Goal: Task Accomplishment & Management: Manage account settings

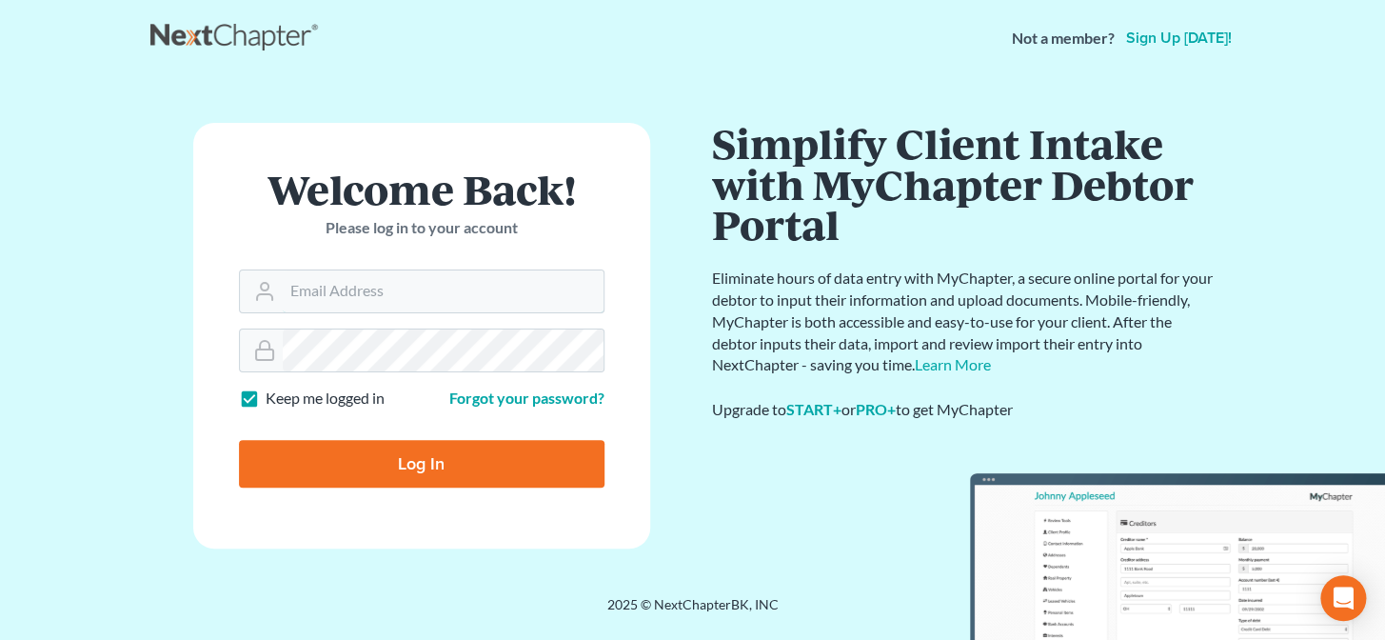
type input "[PERSON_NAME][EMAIL_ADDRESS][DOMAIN_NAME]"
click at [466, 464] on input "Log In" at bounding box center [421, 464] width 365 height 48
type input "Thinking..."
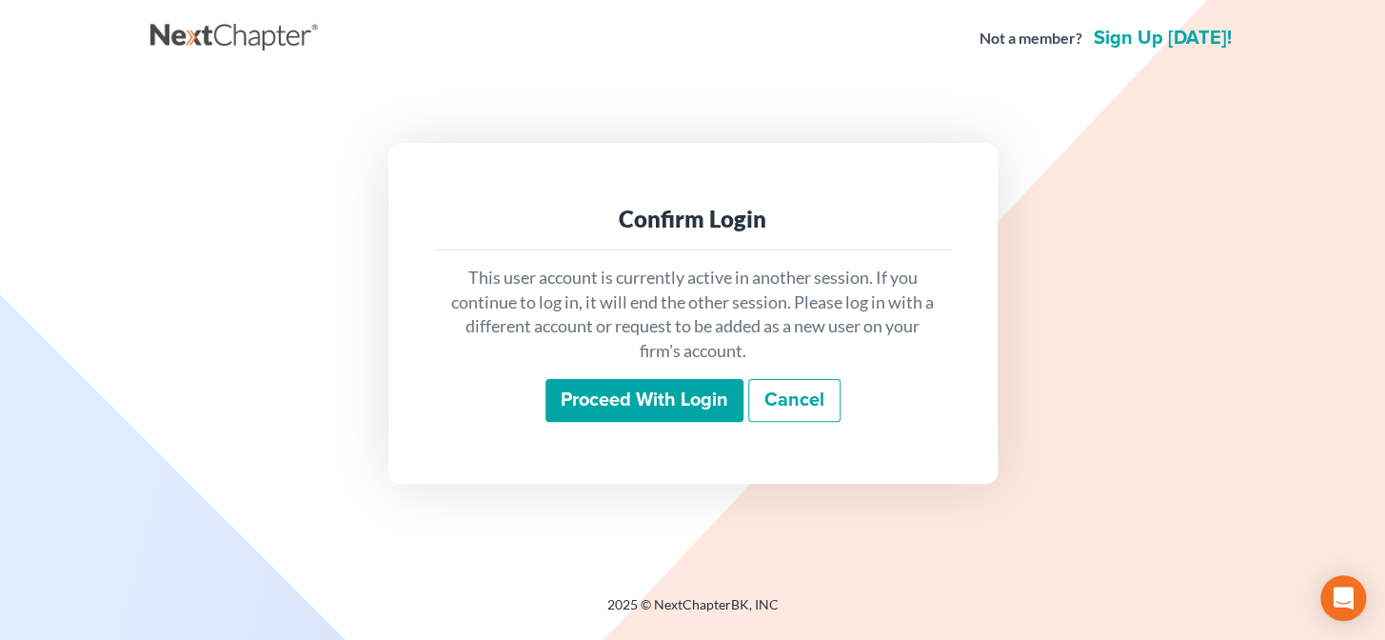
click at [615, 390] on input "Proceed with login" at bounding box center [644, 401] width 198 height 44
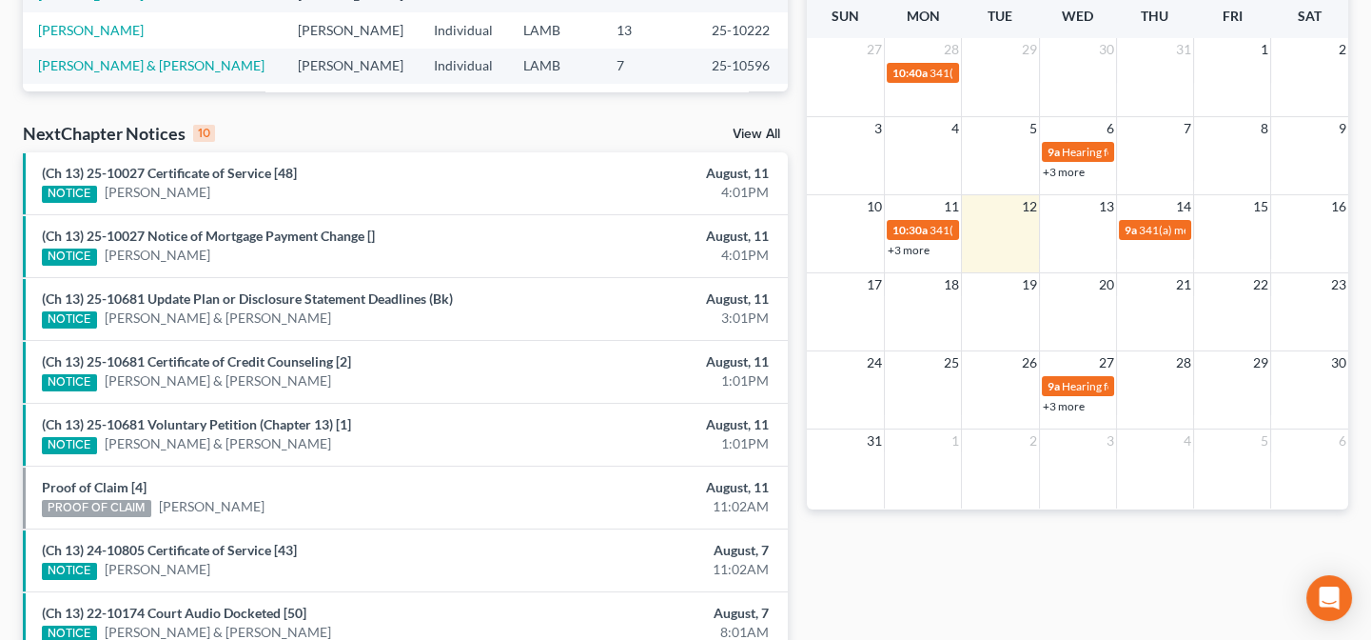
scroll to position [519, 0]
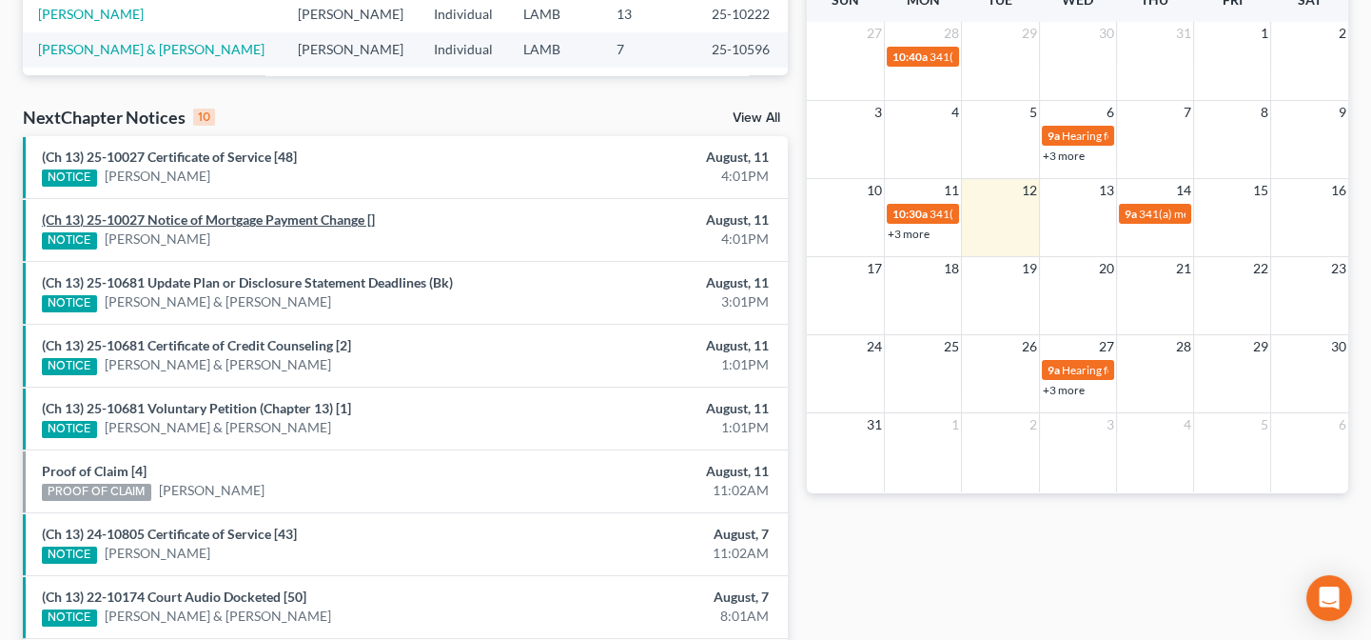
click at [190, 212] on link "(Ch 13) 25-10027 Notice of Mortgage Payment Change []" at bounding box center [208, 219] width 333 height 16
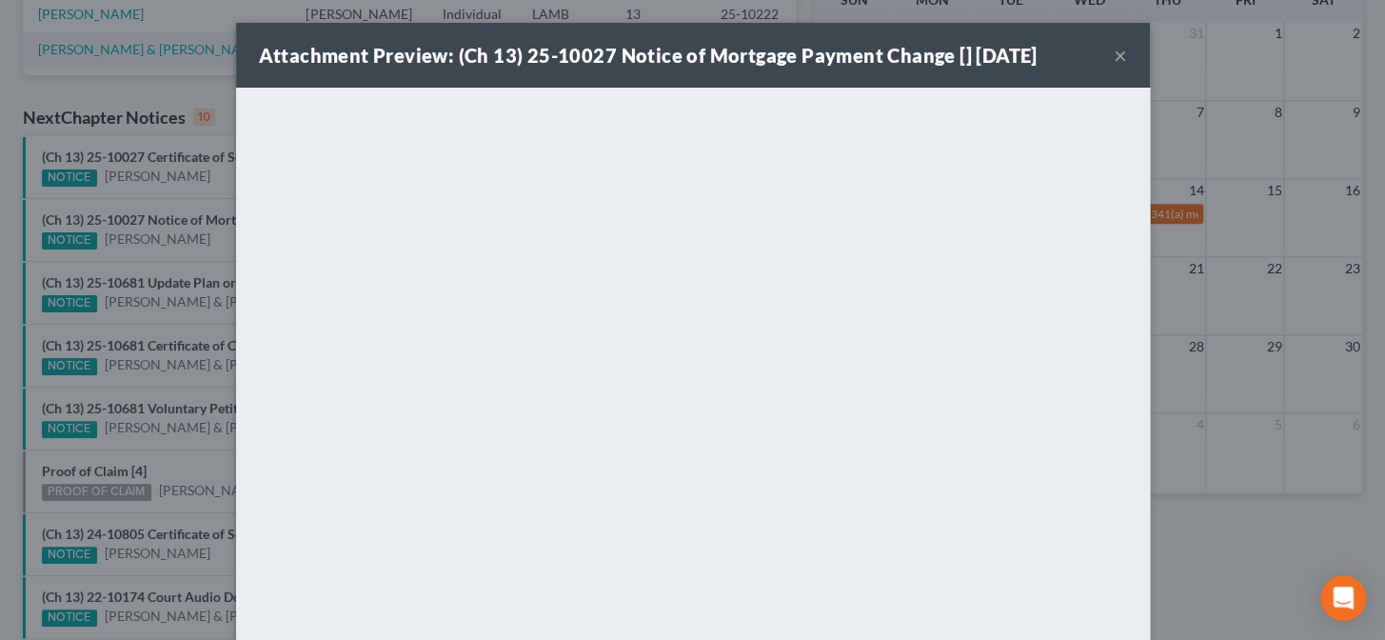
click at [187, 266] on div "Attachment Preview: (Ch 13) 25-10027 Notice of Mortgage Payment Change [] 08/11…" at bounding box center [692, 320] width 1385 height 640
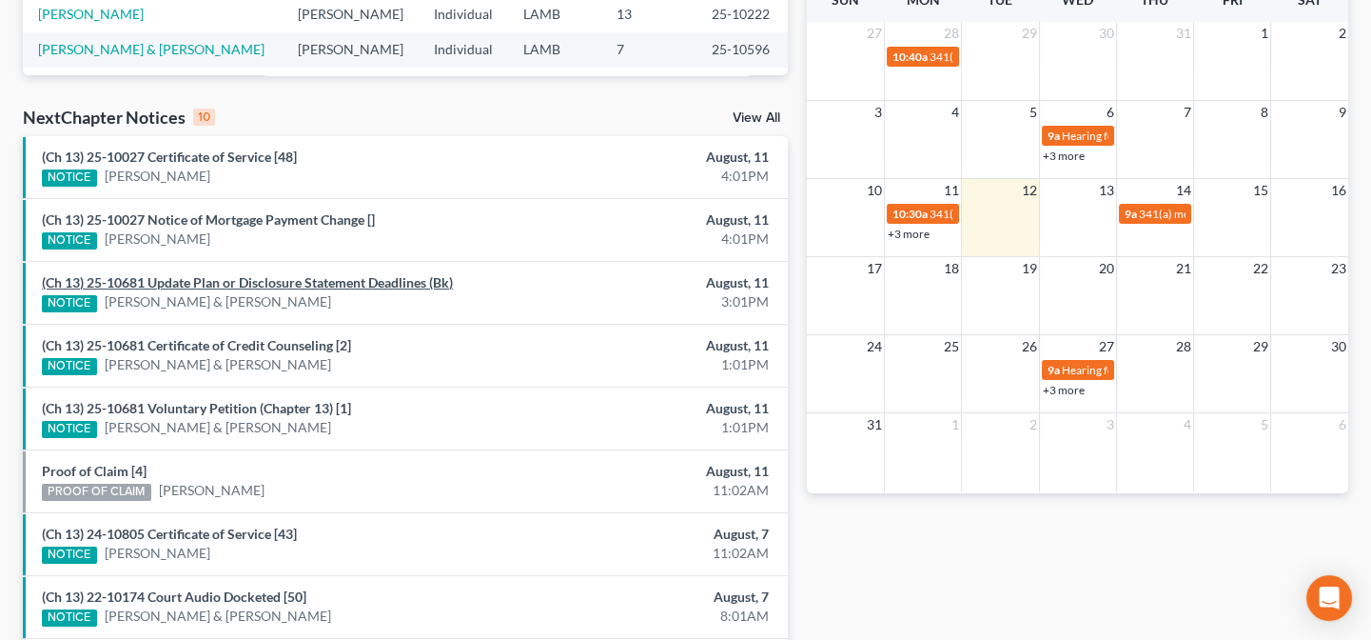
scroll to position [0, 0]
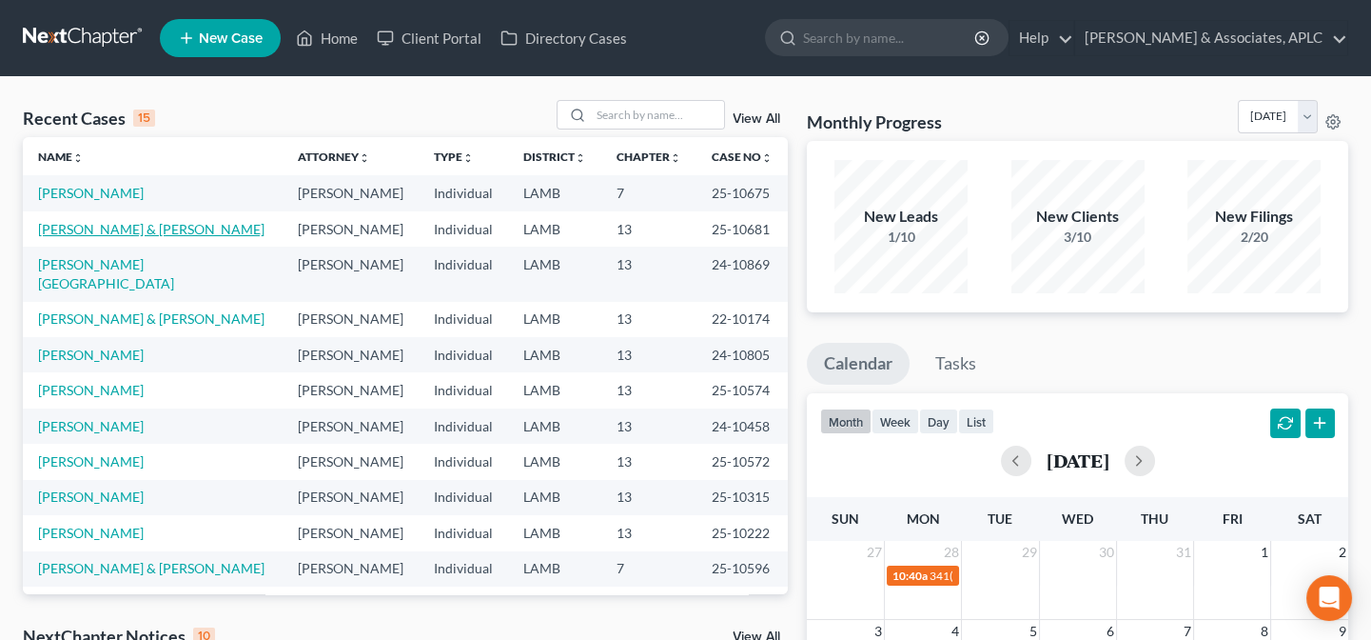
click at [111, 226] on link "[PERSON_NAME] & [PERSON_NAME]" at bounding box center [151, 229] width 226 height 16
select select "8"
select select "3"
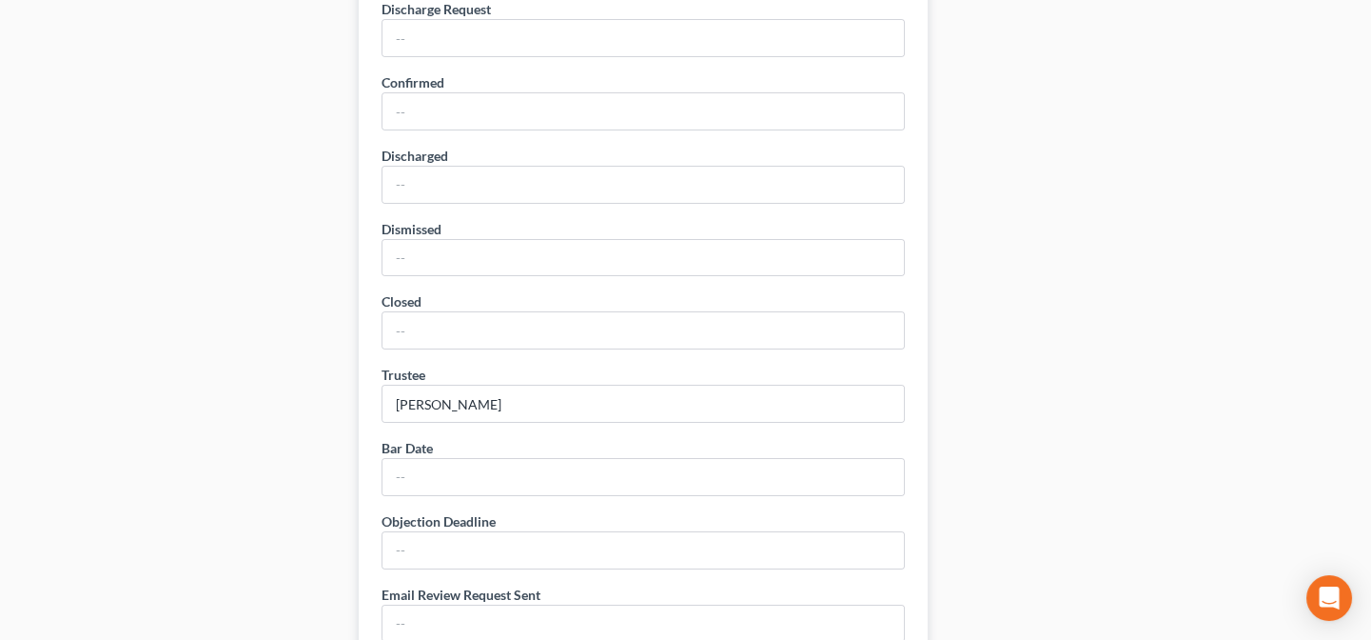
scroll to position [1124, 0]
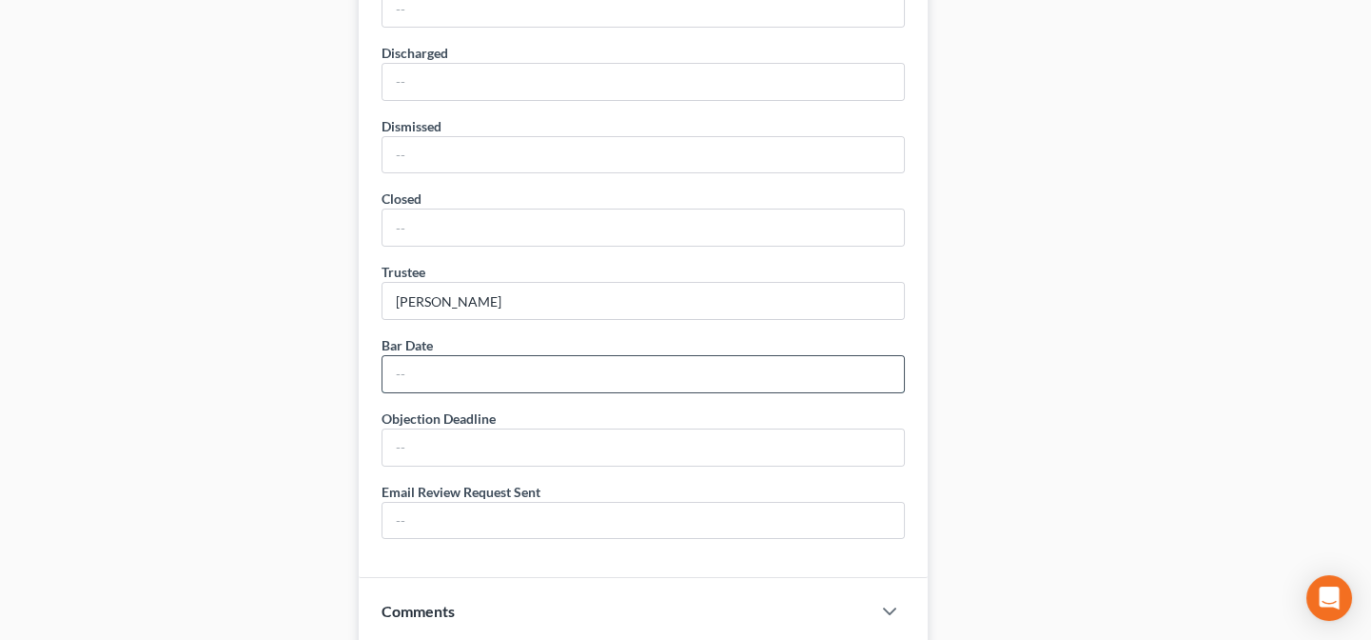
click at [531, 375] on input "text" at bounding box center [644, 374] width 522 height 36
type input "10/20/25"
click at [504, 451] on input "text" at bounding box center [644, 447] width 522 height 36
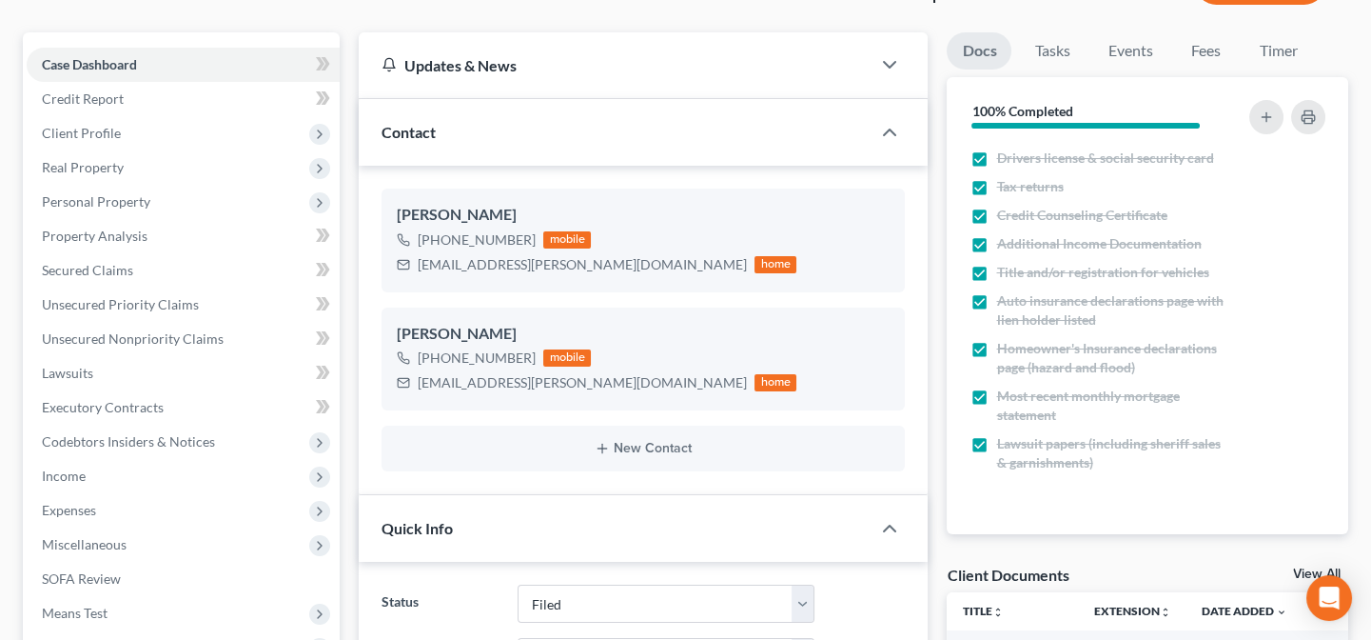
scroll to position [0, 0]
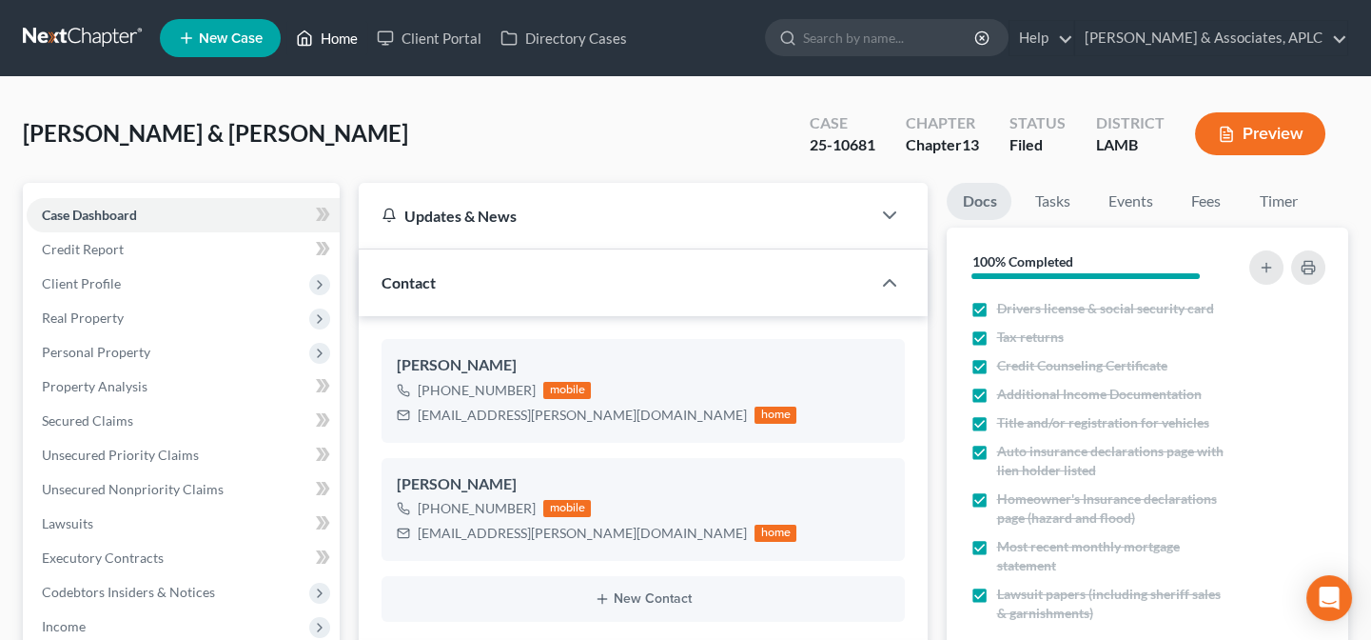
type input "10/14/25"
click at [339, 40] on link "Home" at bounding box center [326, 38] width 81 height 34
